Goal: Find specific page/section: Find specific page/section

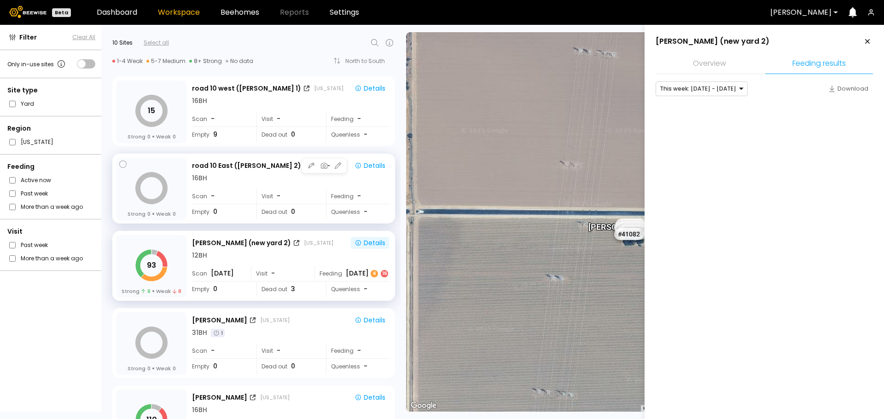
click at [217, 179] on div "16 BH" at bounding box center [290, 179] width 197 height 10
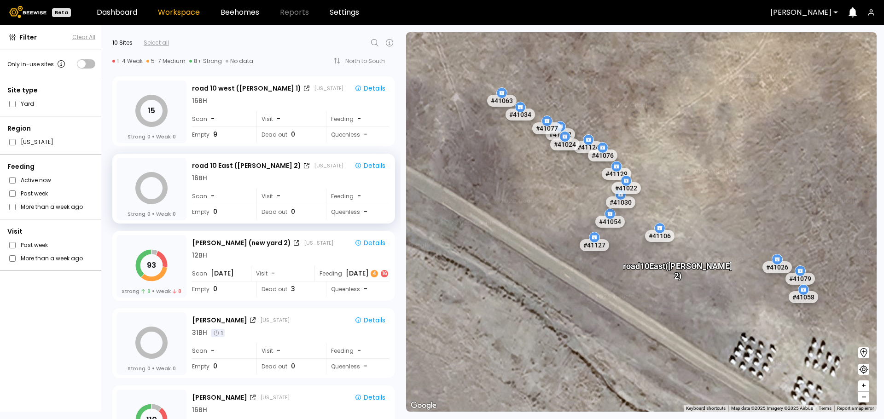
drag, startPoint x: 470, startPoint y: 210, endPoint x: 702, endPoint y: 337, distance: 264.0
click at [702, 337] on div "# 41073 # 41101 # 40069 # 40702 # 40736 # 40113 # 40203 # 41140 # 40209 # 40341…" at bounding box center [641, 222] width 471 height 380
click at [250, 110] on div "road 10 west ([GEOGRAPHIC_DATA] 1) [US_STATE] Details 16 BH Scan - Visit - Feed…" at bounding box center [291, 113] width 199 height 64
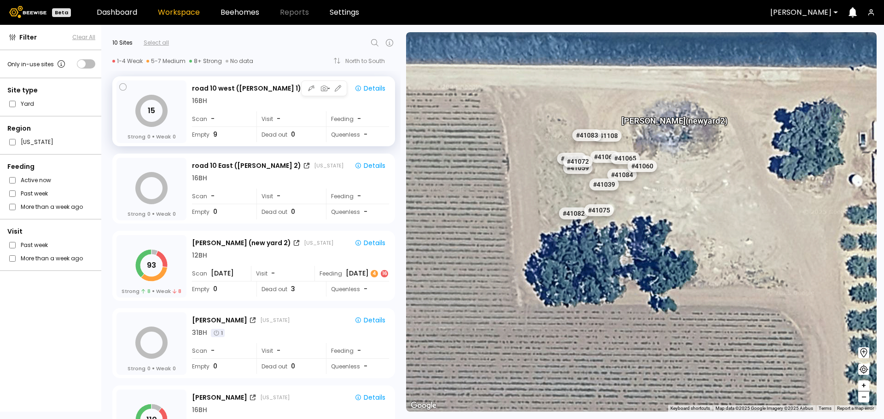
click at [235, 110] on div "road 10 west ([GEOGRAPHIC_DATA] 1) [US_STATE] Details 16 BH Scan - Visit - Feed…" at bounding box center [291, 113] width 199 height 64
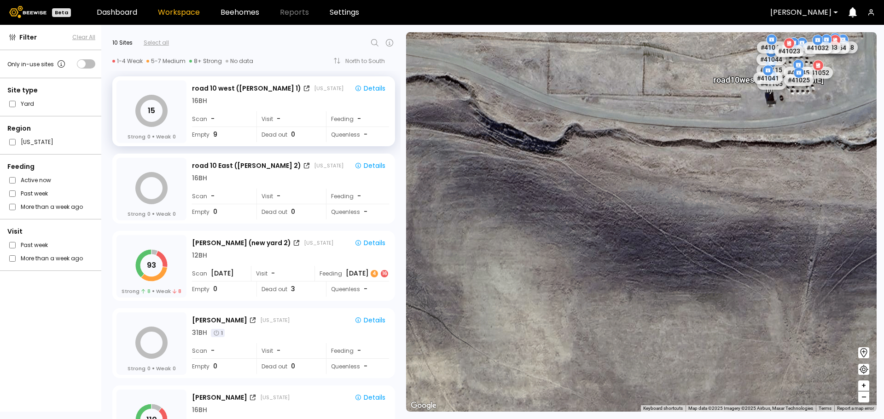
drag, startPoint x: 681, startPoint y: 190, endPoint x: 567, endPoint y: 317, distance: 170.6
click at [564, 329] on div "# 41073 # 41101 # 40069 # 40702 # 40736 # 40113 # 41140 # 40306 # 40345 # 40200…" at bounding box center [641, 222] width 471 height 380
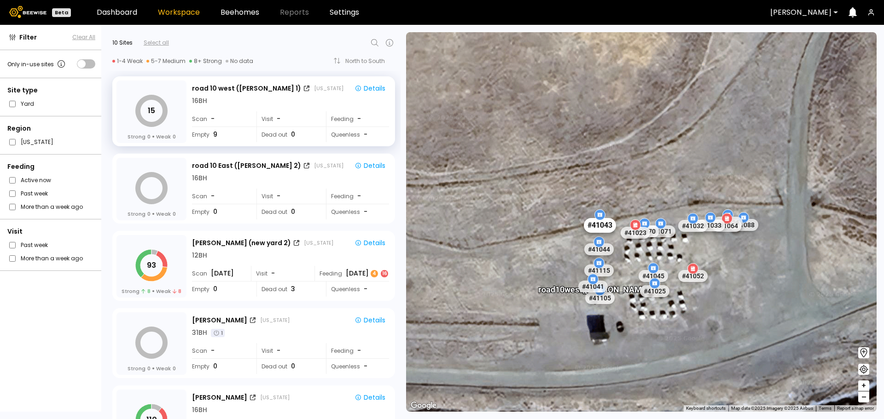
click at [597, 230] on div "# 41043" at bounding box center [600, 225] width 32 height 15
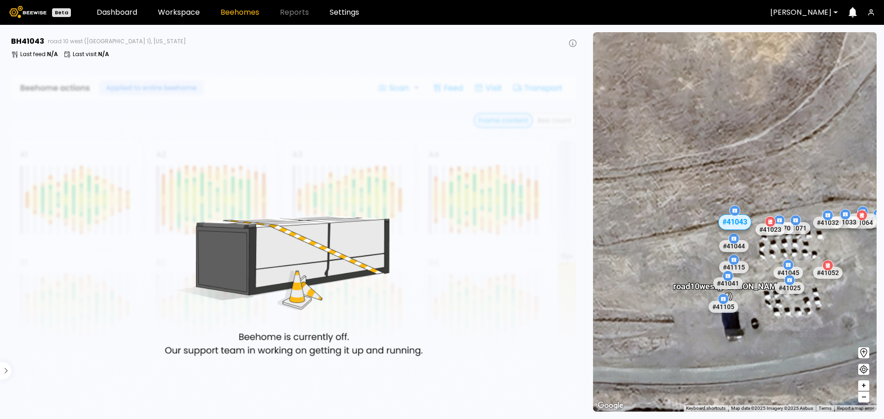
click at [733, 136] on div "road 10 west (Dixon 1) # 40069 # 40702 # 40736 # 40306 # 40345 # 40200 # 41096 …" at bounding box center [735, 222] width 284 height 380
